Goal: Transaction & Acquisition: Purchase product/service

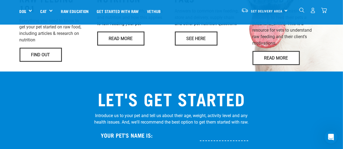
scroll to position [434, 0]
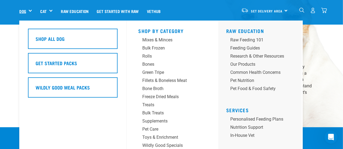
click at [23, 10] on link "Dog" at bounding box center [23, 11] width 7 height 6
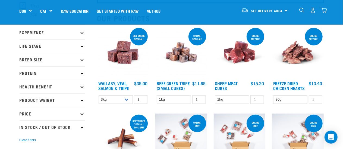
scroll to position [27, 0]
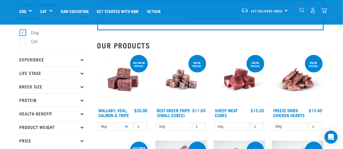
click at [80, 60] on p "Experience" at bounding box center [52, 60] width 65 height 14
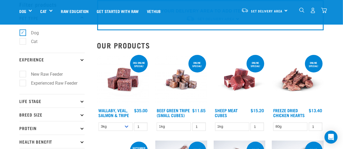
click at [53, 73] on label "New Raw Feeder" at bounding box center [44, 74] width 43 height 7
click at [23, 73] on input "New Raw Feeder" at bounding box center [22, 74] width 4 height 4
checkbox input "true"
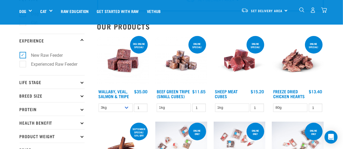
scroll to position [54, 0]
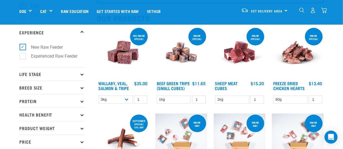
click at [81, 76] on p "Life Stage" at bounding box center [52, 74] width 65 height 14
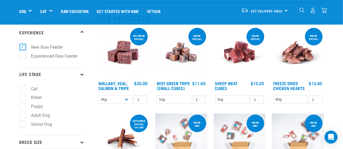
click at [38, 107] on label "Puppy" at bounding box center [34, 106] width 23 height 7
click at [23, 107] on input "Puppy" at bounding box center [22, 106] width 4 height 4
checkbox input "true"
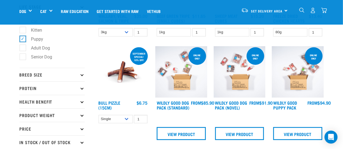
scroll to position [136, 0]
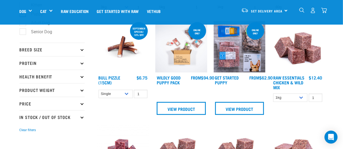
scroll to position [163, 0]
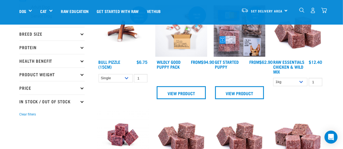
click at [82, 36] on icon at bounding box center [81, 34] width 3 height 3
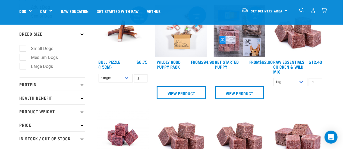
click at [23, 57] on label "Medium Dogs" at bounding box center [42, 57] width 38 height 7
click at [22, 57] on input "Medium Dogs" at bounding box center [22, 57] width 4 height 4
checkbox input "true"
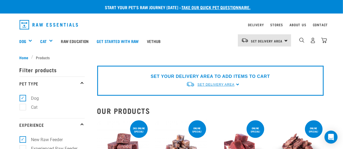
click at [231, 84] on span "Set Delivery Area" at bounding box center [215, 85] width 37 height 4
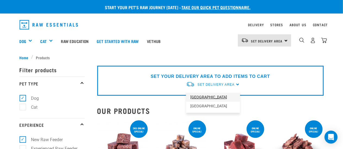
click at [201, 98] on link "[GEOGRAPHIC_DATA]" at bounding box center [213, 97] width 54 height 9
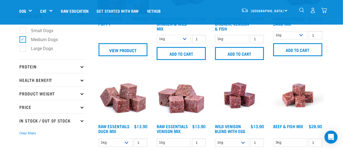
scroll to position [190, 0]
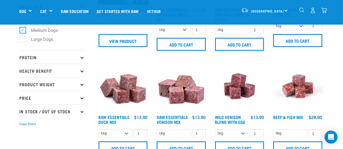
click at [83, 58] on icon at bounding box center [81, 57] width 3 height 3
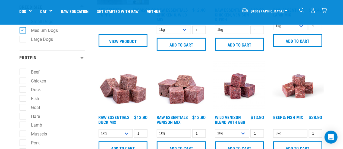
click at [82, 59] on icon at bounding box center [81, 57] width 3 height 3
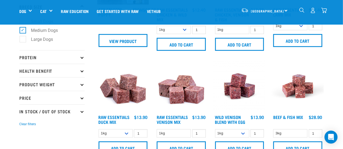
click at [82, 71] on icon at bounding box center [81, 70] width 3 height 3
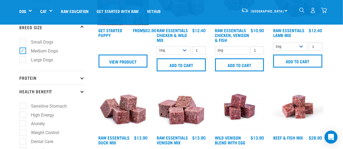
scroll to position [163, 0]
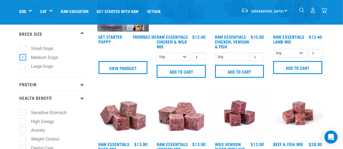
click at [82, 97] on p "Health Benefit" at bounding box center [52, 98] width 65 height 14
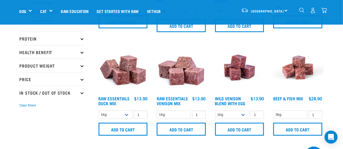
scroll to position [217, 0]
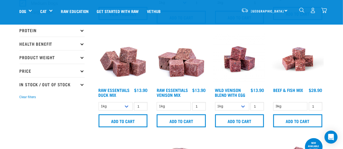
click at [81, 72] on icon at bounding box center [81, 70] width 3 height 3
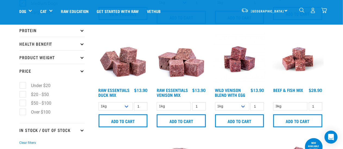
click at [83, 72] on p "Price" at bounding box center [52, 71] width 65 height 14
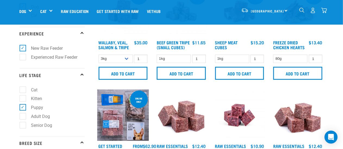
scroll to position [81, 0]
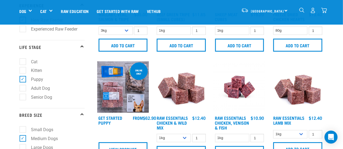
click at [124, 92] on img at bounding box center [123, 88] width 52 height 52
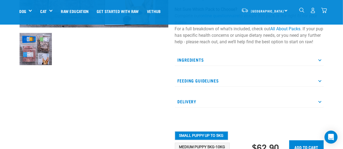
scroll to position [163, 0]
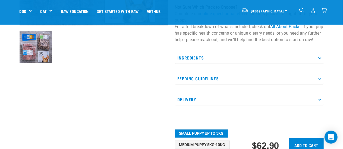
click at [319, 101] on icon at bounding box center [319, 99] width 3 height 3
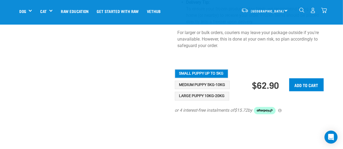
scroll to position [461, 0]
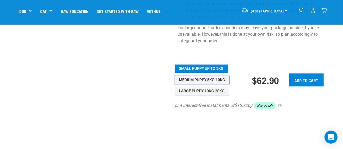
click at [219, 76] on button "Medium Puppy 5kg-10kg" at bounding box center [202, 80] width 55 height 9
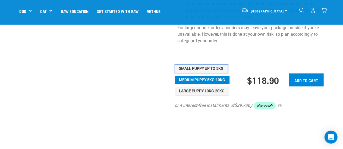
click at [202, 65] on button "Small Puppy up to 5kg" at bounding box center [201, 69] width 53 height 9
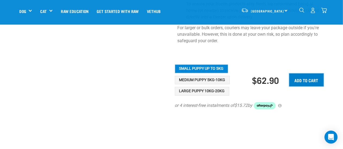
click at [307, 75] on input "Add to cart" at bounding box center [306, 80] width 34 height 13
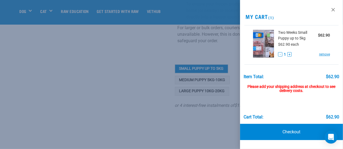
click at [285, 88] on div "Please add your shipping address at checkout to see delivery costs." at bounding box center [291, 86] width 95 height 14
click at [227, 123] on div at bounding box center [171, 74] width 343 height 149
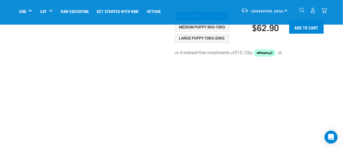
scroll to position [515, 0]
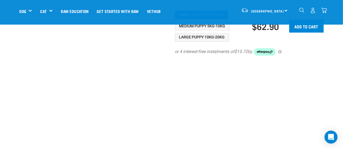
click at [324, 8] on img "dropdown navigation" at bounding box center [324, 11] width 6 height 6
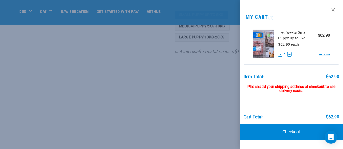
click at [285, 90] on div "Please add your shipping address at checkout to see delivery costs." at bounding box center [291, 86] width 95 height 14
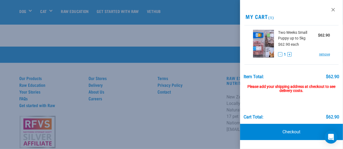
scroll to position [705, 0]
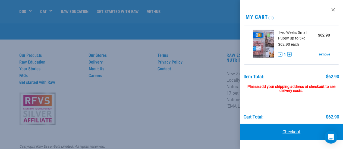
click at [288, 132] on link "Checkout" at bounding box center [291, 132] width 103 height 16
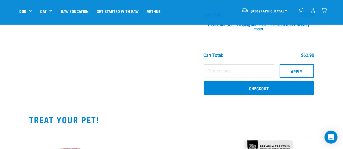
scroll to position [81, 0]
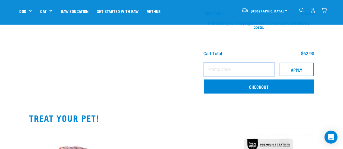
click at [243, 71] on input "text" at bounding box center [239, 70] width 70 height 14
type input "WELCOME"
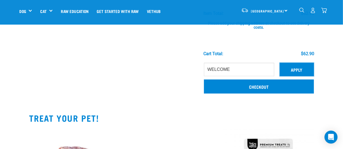
click at [298, 69] on button "Apply" at bounding box center [296, 70] width 34 height 14
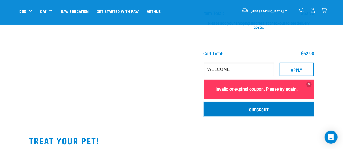
click at [276, 110] on link "Checkout" at bounding box center [259, 110] width 110 height 14
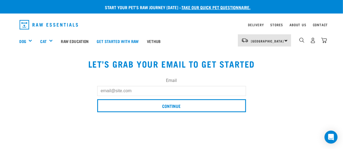
click at [141, 85] on div "Email" at bounding box center [171, 87] width 149 height 18
click at [141, 91] on input "Email" at bounding box center [171, 91] width 149 height 10
type input "C"
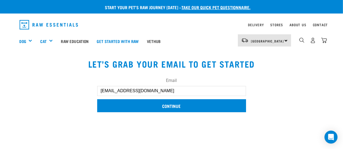
type input "[EMAIL_ADDRESS][DOMAIN_NAME]"
click at [181, 111] on input "Continue" at bounding box center [171, 106] width 149 height 13
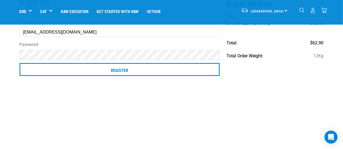
scroll to position [54, 0]
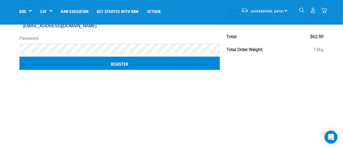
click at [144, 65] on input "Register" at bounding box center [120, 63] width 200 height 13
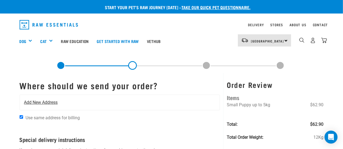
click at [33, 101] on span "Add New Address" at bounding box center [41, 103] width 34 height 7
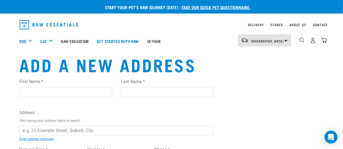
click at [38, 91] on input "First Name *" at bounding box center [66, 92] width 93 height 10
type input "Clare"
click at [140, 90] on input "Last Name *" at bounding box center [167, 92] width 93 height 10
type input "Fergussom"
click at [125, 132] on input "text" at bounding box center [117, 131] width 194 height 10
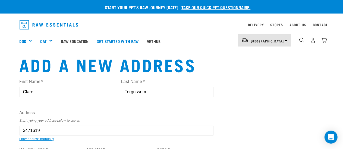
click at [26, 135] on ul "[STREET_ADDRESS] [GEOGRAPHIC_DATA][STREET_ADDRESS] [GEOGRAPHIC_DATA][STREET_ADD…" at bounding box center [26, 135] width 0 height 0
type input "[STREET_ADDRESS]"
type input "Remuera"
type input "[GEOGRAPHIC_DATA]"
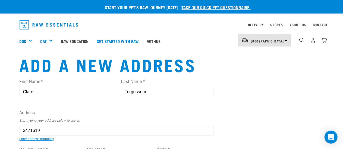
select select "AUK"
type input "1050"
select select "Urban"
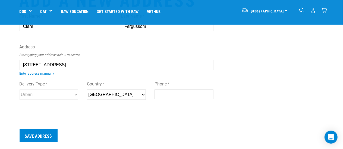
type input "[STREET_ADDRESS]"
click at [167, 96] on input "Phone *" at bounding box center [183, 95] width 59 height 10
type input "021942106"
click at [32, 135] on input "Save Address" at bounding box center [39, 135] width 38 height 13
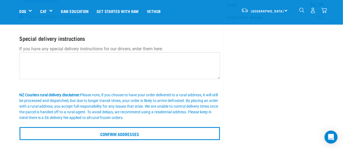
scroll to position [109, 0]
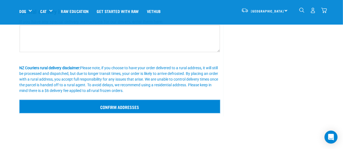
click at [187, 109] on input "Confirm addresses" at bounding box center [120, 106] width 200 height 13
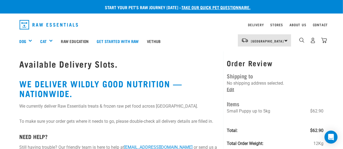
click at [231, 90] on link "Edit" at bounding box center [230, 89] width 7 height 5
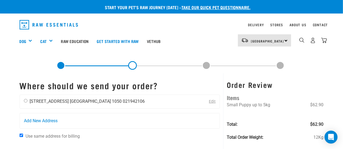
click at [24, 102] on input "radio" at bounding box center [26, 101] width 4 height 4
radio input "true"
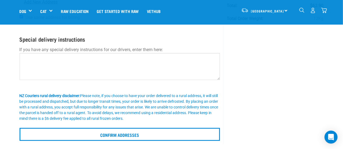
scroll to position [81, 0]
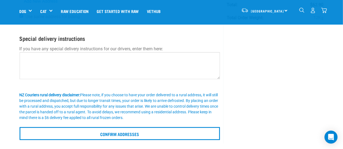
click at [176, 140] on div "Where should we send your order? Clare Fergussom 80 Orakei Road Auckland 1050 0…" at bounding box center [119, 48] width 207 height 190
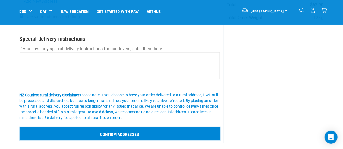
click at [177, 136] on input "Confirm addresses" at bounding box center [120, 134] width 200 height 13
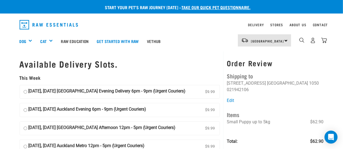
click at [26, 92] on input "25 September, Thursday Auckland Evening Delivery 6pm - 9pm (Urgent Couriers) $9…" at bounding box center [26, 92] width 4 height 8
radio input "true"
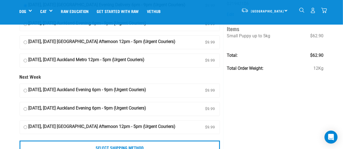
scroll to position [54, 0]
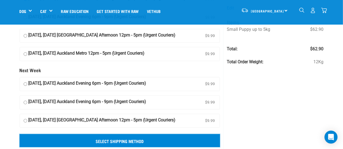
click at [147, 140] on input "Select Shipping Method" at bounding box center [120, 141] width 200 height 13
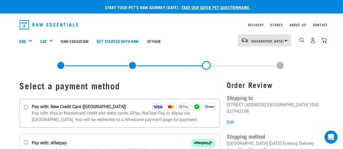
click at [26, 107] on input "Pay with: New Credit Card ([GEOGRAPHIC_DATA])" at bounding box center [26, 107] width 4 height 4
radio input "true"
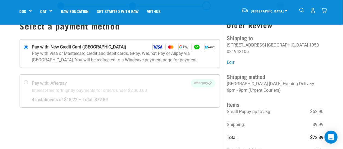
scroll to position [54, 0]
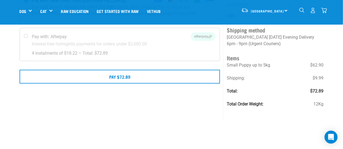
scroll to position [81, 0]
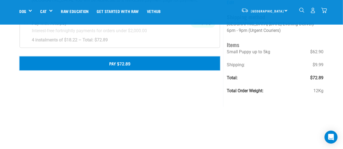
click at [128, 61] on button "Pay $72.89" at bounding box center [120, 64] width 200 height 14
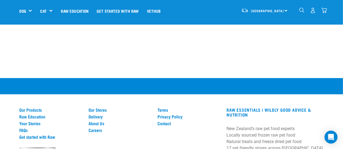
scroll to position [244, 0]
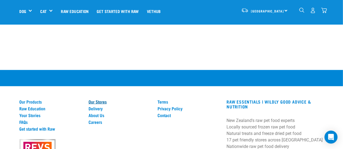
click at [102, 101] on link "Our Stores" at bounding box center [119, 102] width 62 height 5
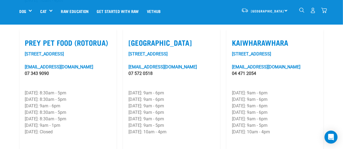
scroll to position [705, 0]
